Goal: Task Accomplishment & Management: Complete application form

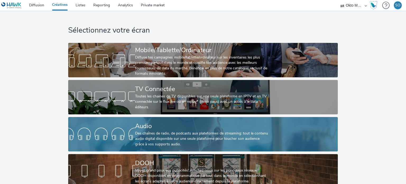
click at [142, 129] on div "Audio" at bounding box center [202, 125] width 134 height 9
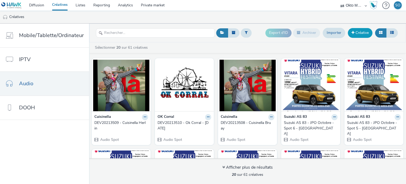
click at [360, 32] on link "Créative" at bounding box center [360, 33] width 25 height 10
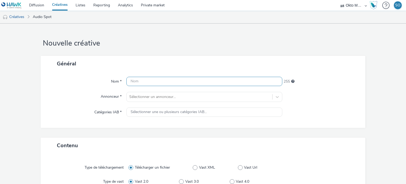
click at [168, 82] on input "text" at bounding box center [204, 81] width 156 height 9
paste input "DEV20213455"
type input "DEV20213455"
click at [159, 96] on div "Sélectionner un annonceur..." at bounding box center [204, 97] width 156 height 10
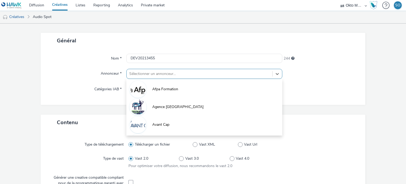
click at [152, 42] on div "Général" at bounding box center [203, 41] width 325 height 16
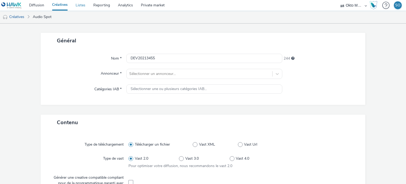
click at [82, 7] on link "Listes" at bounding box center [81, 5] width 18 height 11
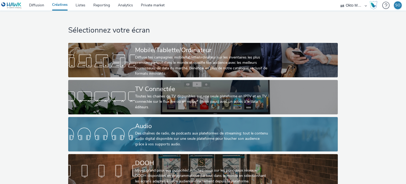
click at [120, 128] on div at bounding box center [101, 134] width 67 height 17
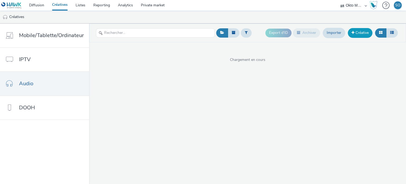
click at [357, 37] on link "Créative" at bounding box center [360, 33] width 25 height 10
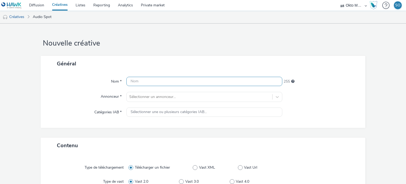
click at [174, 82] on input "text" at bounding box center [204, 81] width 156 height 9
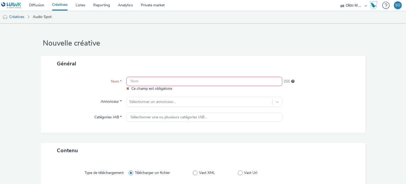
paste input "DEV20213455"
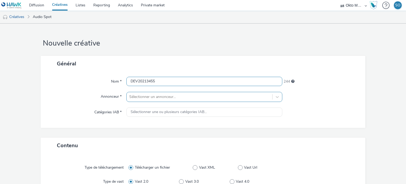
type input "DEV20213455"
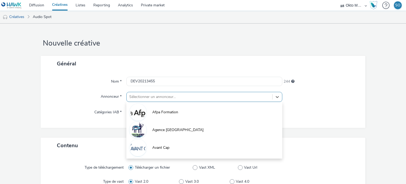
click at [158, 98] on div "option Afpa Formation focused, 1 of 10. 10 results available. Use Up and Down t…" at bounding box center [204, 97] width 156 height 10
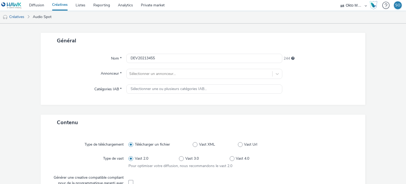
click at [104, 62] on div "Nom *" at bounding box center [86, 59] width 81 height 10
click at [188, 71] on div at bounding box center [199, 74] width 140 height 6
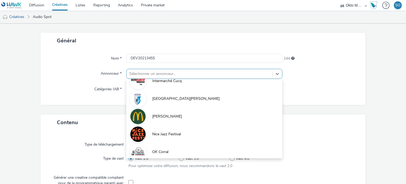
scroll to position [277, 0]
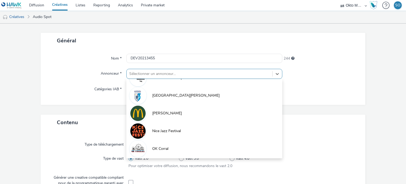
click at [292, 90] on div at bounding box center [322, 89] width 78 height 10
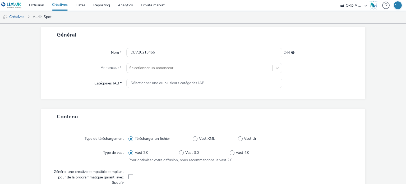
scroll to position [29, 0]
click at [175, 65] on div at bounding box center [199, 68] width 140 height 6
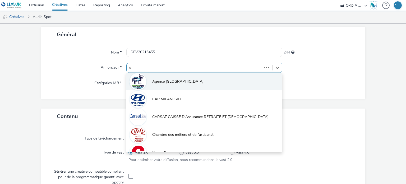
scroll to position [0, 0]
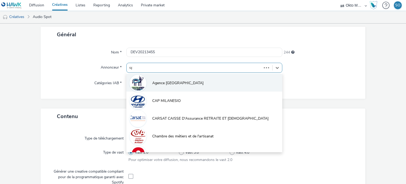
type input "spl"
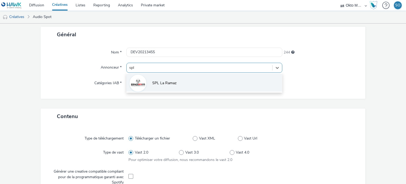
click at [165, 83] on span "SPL La Ramaz" at bounding box center [164, 82] width 24 height 5
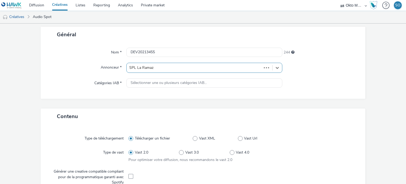
type input "http://frizzki.espacedeslys.com"
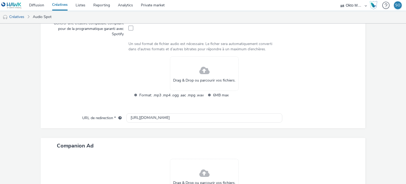
scroll to position [186, 0]
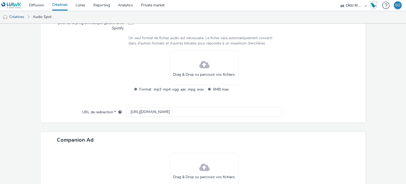
click at [194, 79] on div "Drag & Drop ou parcourir vos fichiers." at bounding box center [204, 68] width 69 height 34
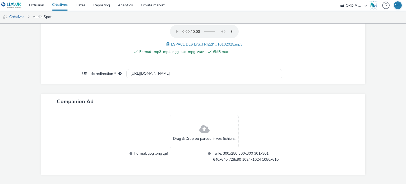
scroll to position [182, 0]
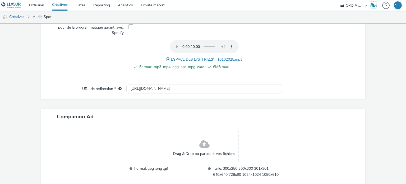
click at [199, 143] on span at bounding box center [204, 144] width 10 height 14
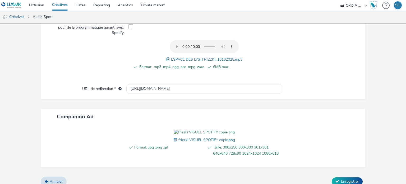
scroll to position [218, 0]
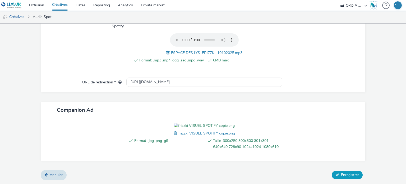
click at [349, 173] on span "Enregistrer" at bounding box center [350, 174] width 18 height 5
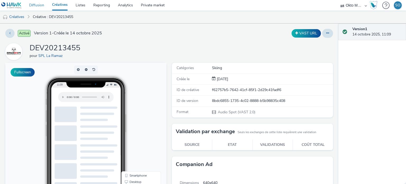
click at [31, 5] on link "Diffusion" at bounding box center [36, 5] width 23 height 11
